Goal: Transaction & Acquisition: Purchase product/service

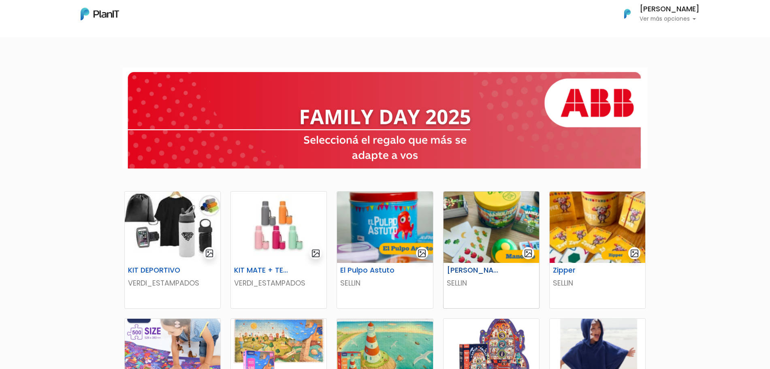
scroll to position [101, 0]
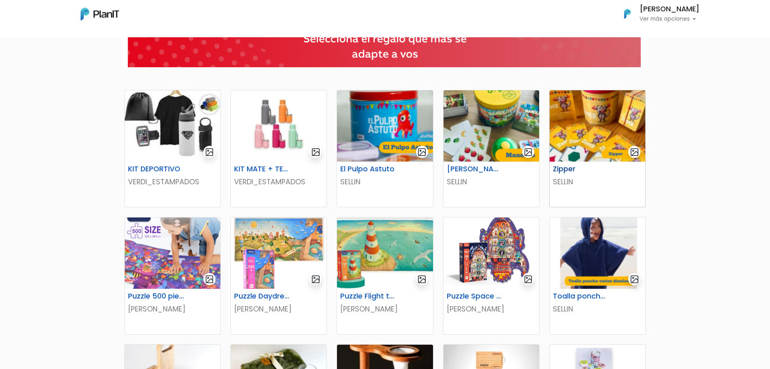
click at [620, 139] on img at bounding box center [598, 125] width 96 height 71
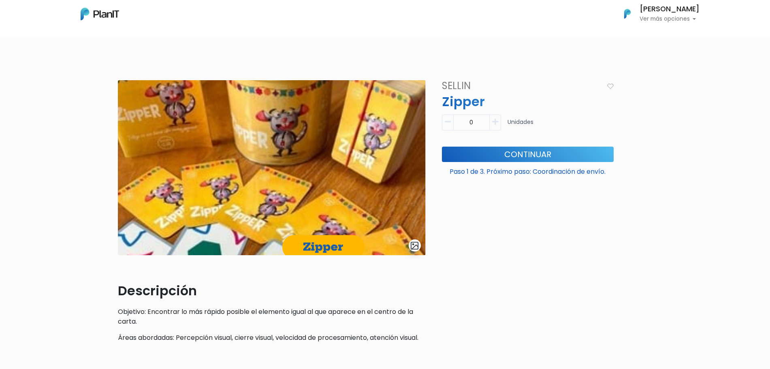
click at [493, 126] on button "button" at bounding box center [495, 123] width 11 height 16
type input "1"
click at [493, 146] on form "1 Unidades Paso 1 de 3. Próximo paso: Coordinación de envío. Continuar" at bounding box center [528, 147] width 182 height 72
click at [493, 151] on button "Continuar" at bounding box center [528, 154] width 172 height 15
click at [105, 12] on img at bounding box center [100, 14] width 38 height 13
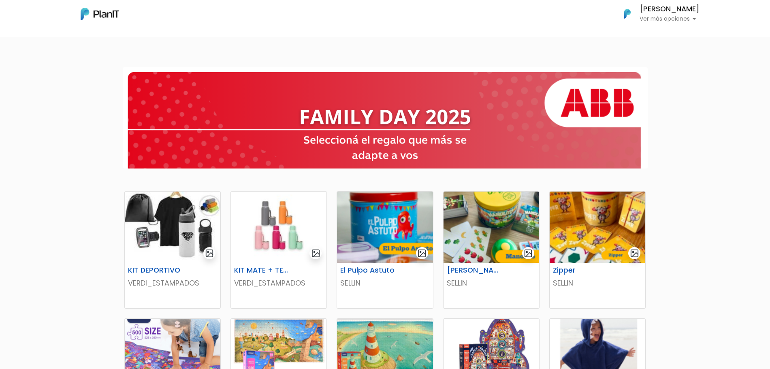
click at [656, 21] on p "Ver más opciones" at bounding box center [670, 19] width 60 height 6
click at [660, 38] on span "Mis Compras" at bounding box center [655, 36] width 42 height 9
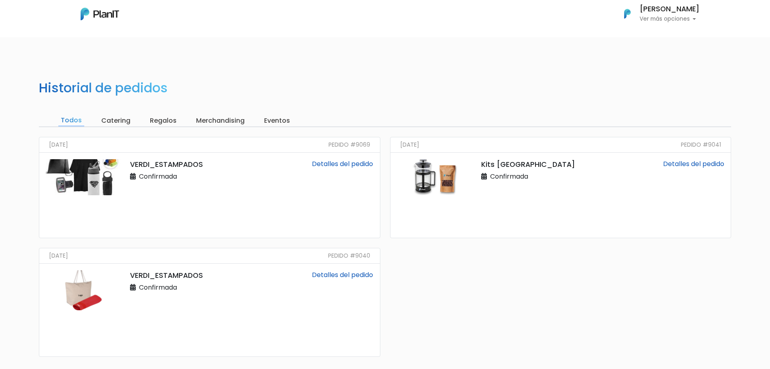
click at [89, 33] on nav "Mis Compras Mi Lista Editar Información Cerrar Sesión [PERSON_NAME] Ver más opc…" at bounding box center [385, 18] width 770 height 37
click at [93, 20] on img at bounding box center [100, 14] width 38 height 13
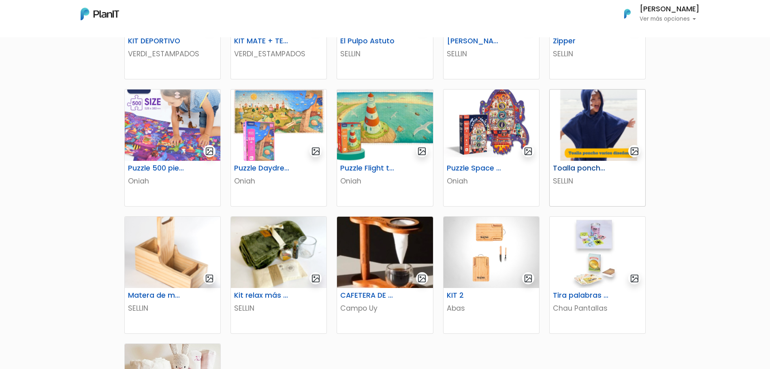
scroll to position [280, 0]
